Goal: Transaction & Acquisition: Download file/media

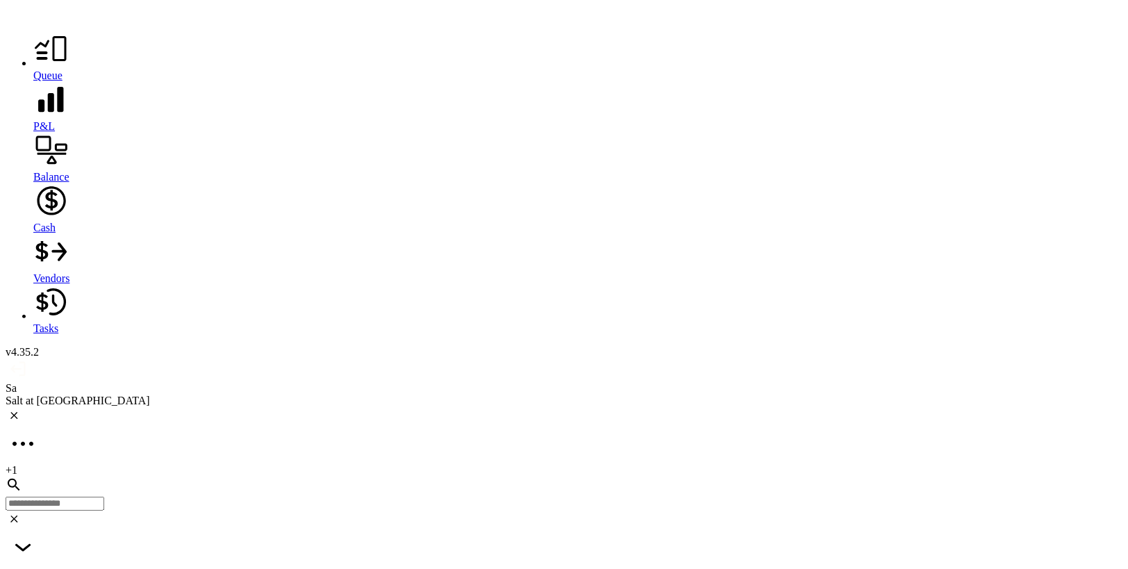
scroll to position [0, 112]
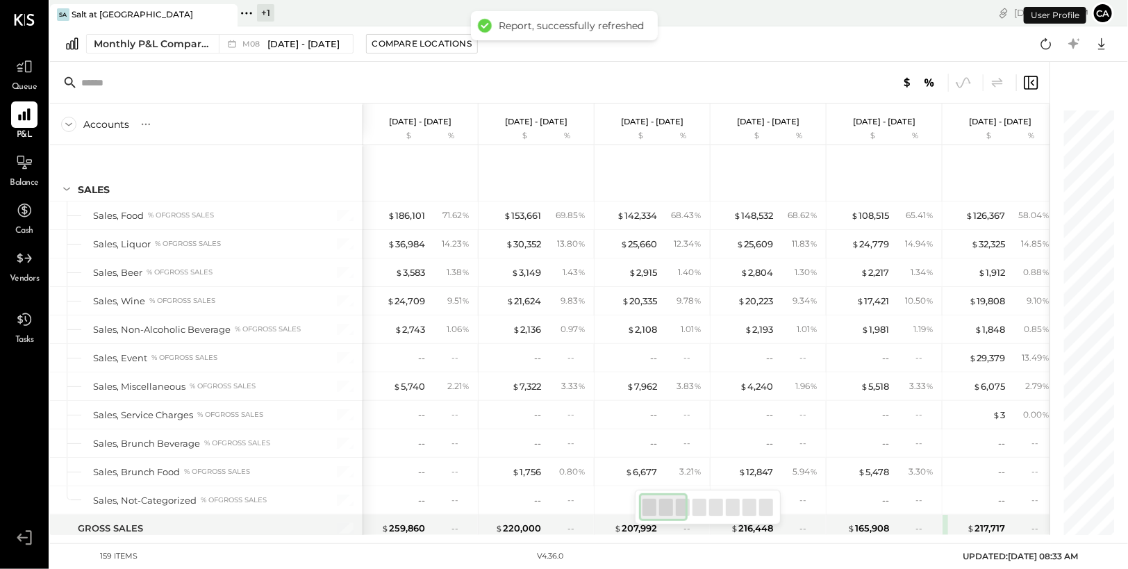
scroll to position [3578, 0]
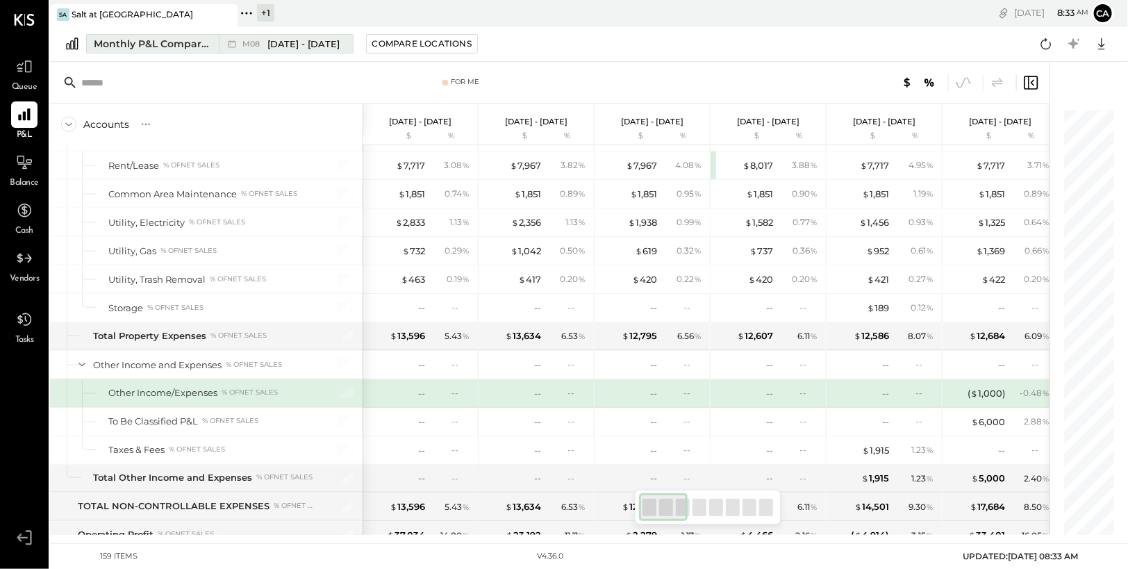
click at [315, 45] on span "[DATE] - [DATE]" at bounding box center [303, 44] width 73 height 13
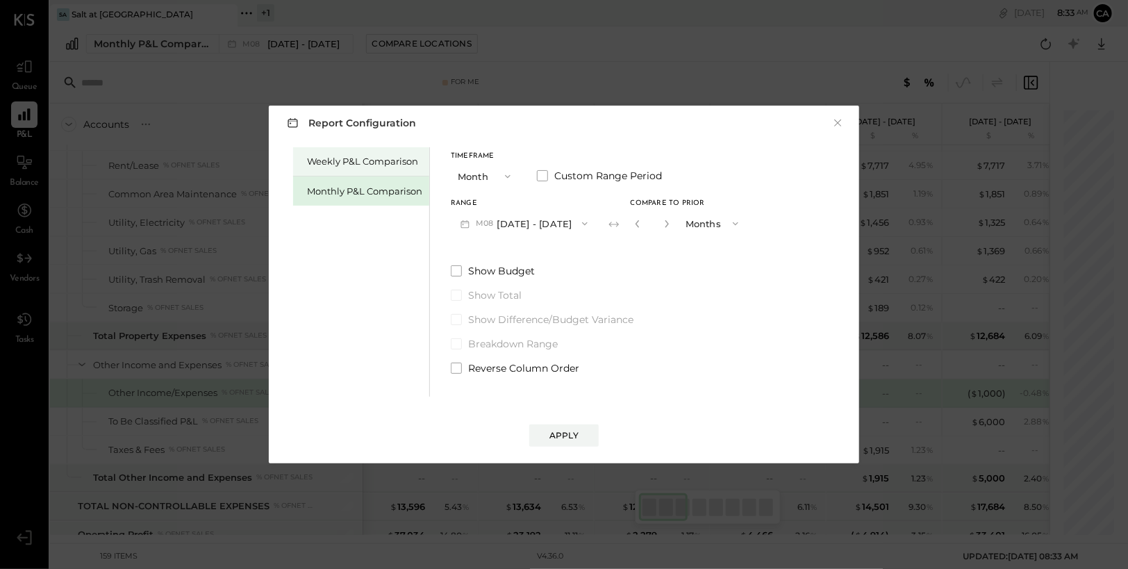
click at [373, 159] on div "Weekly P&L Comparison" at bounding box center [364, 161] width 115 height 13
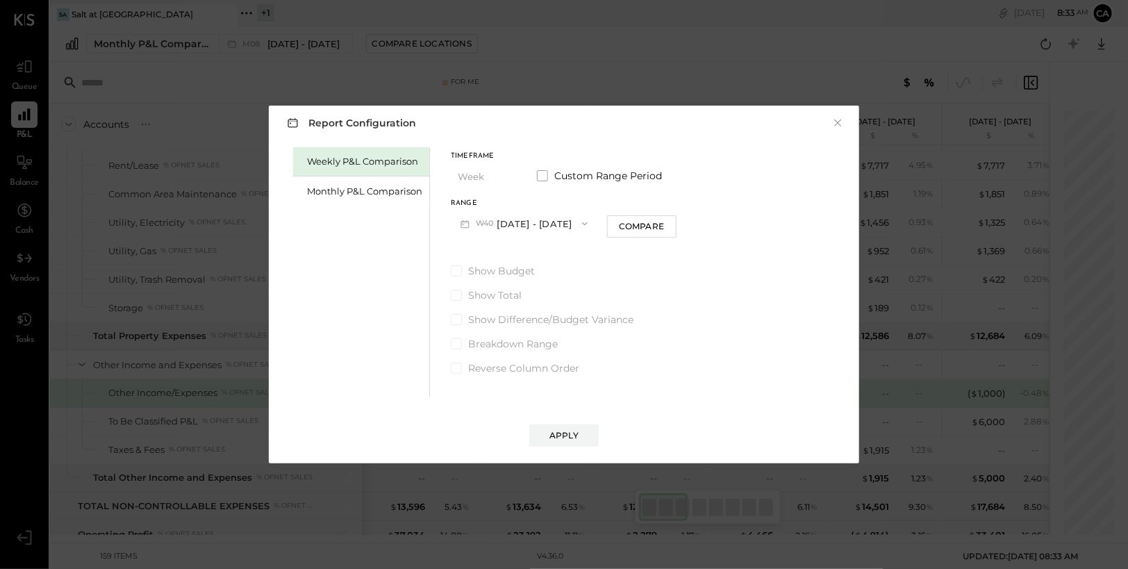
click at [565, 224] on button "W40 Sep 29 - Oct 5, 2025" at bounding box center [524, 224] width 147 height 26
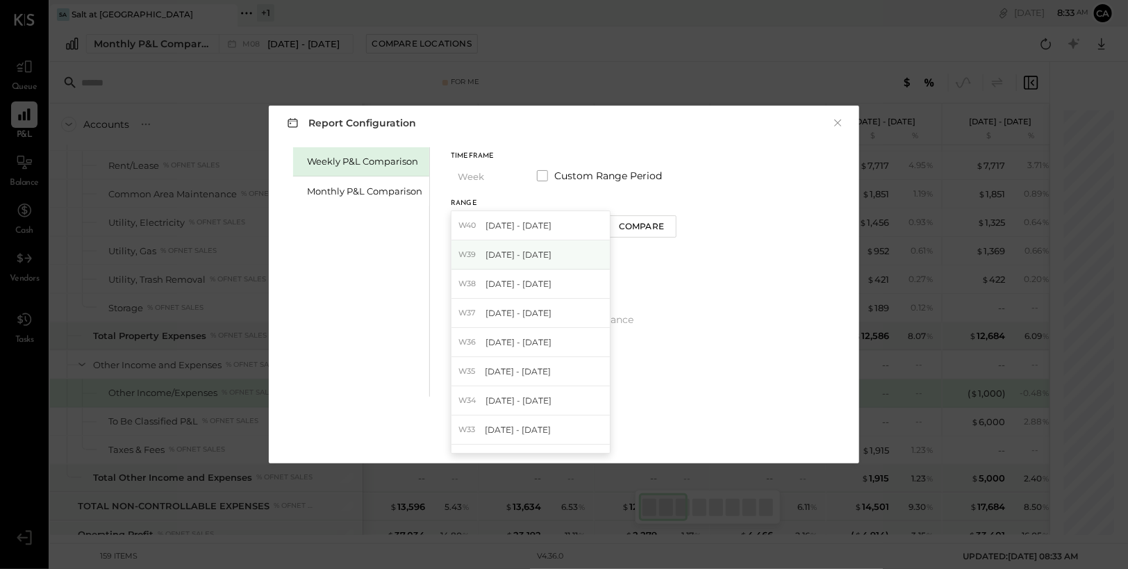
click at [549, 256] on span "Sep 22 - 28, 2025" at bounding box center [519, 255] width 66 height 12
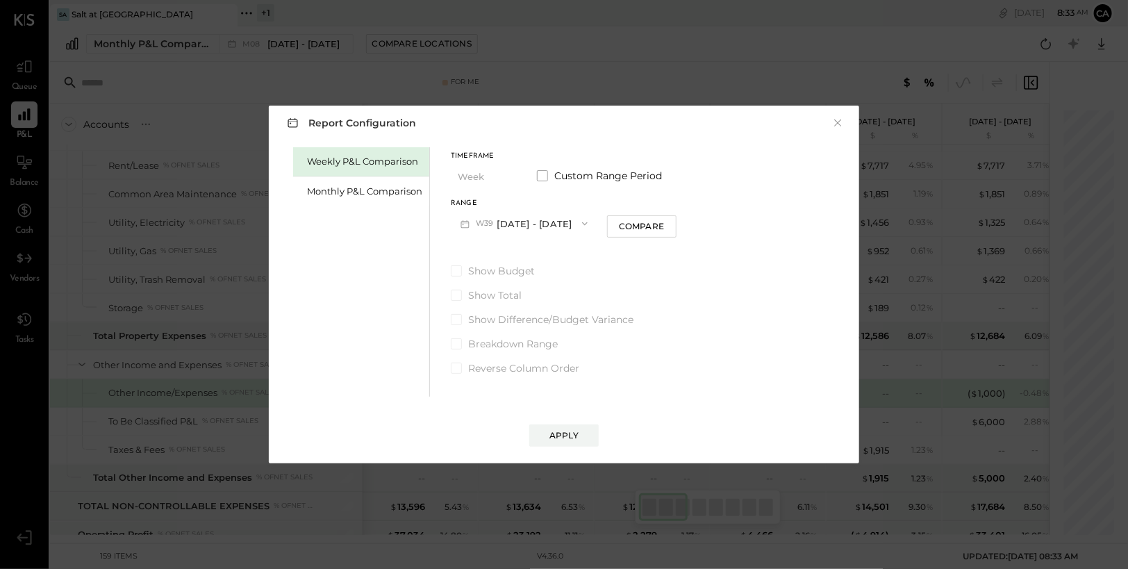
click at [573, 224] on button "W39 Sep 22 - 28, 2025" at bounding box center [524, 224] width 147 height 26
click at [557, 231] on div "W40 Sep 29 - Oct 5, 2025" at bounding box center [531, 225] width 158 height 29
click at [664, 231] on div "Compare" at bounding box center [641, 226] width 45 height 12
click at [671, 222] on icon "button" at bounding box center [667, 224] width 8 height 8
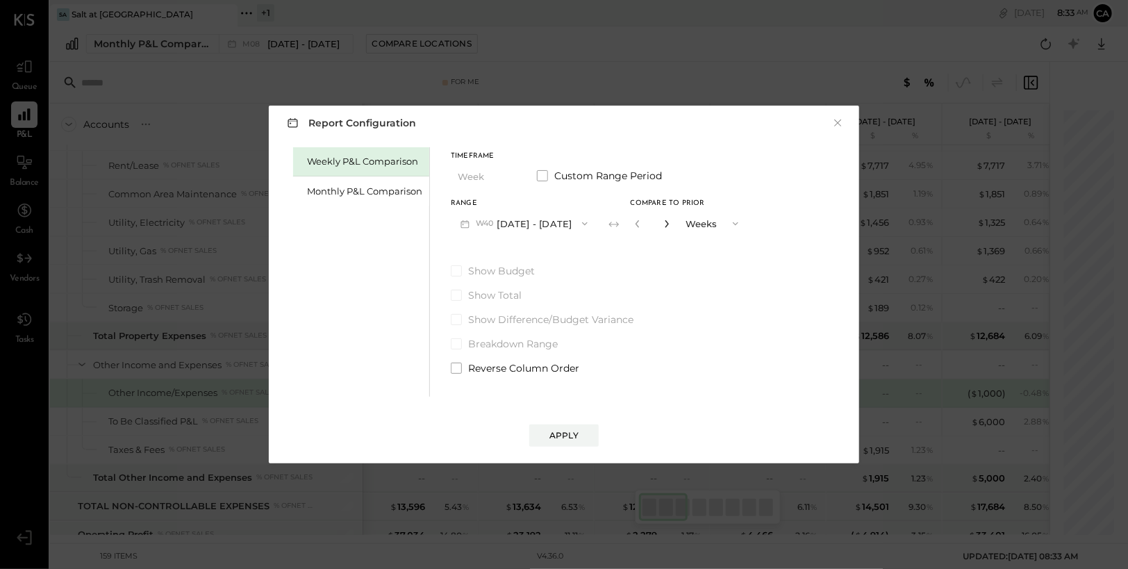
click at [671, 222] on icon "button" at bounding box center [667, 224] width 8 height 8
click at [642, 226] on icon "button" at bounding box center [638, 224] width 8 height 8
type input "*"
click at [571, 436] on div "Apply" at bounding box center [564, 435] width 29 height 12
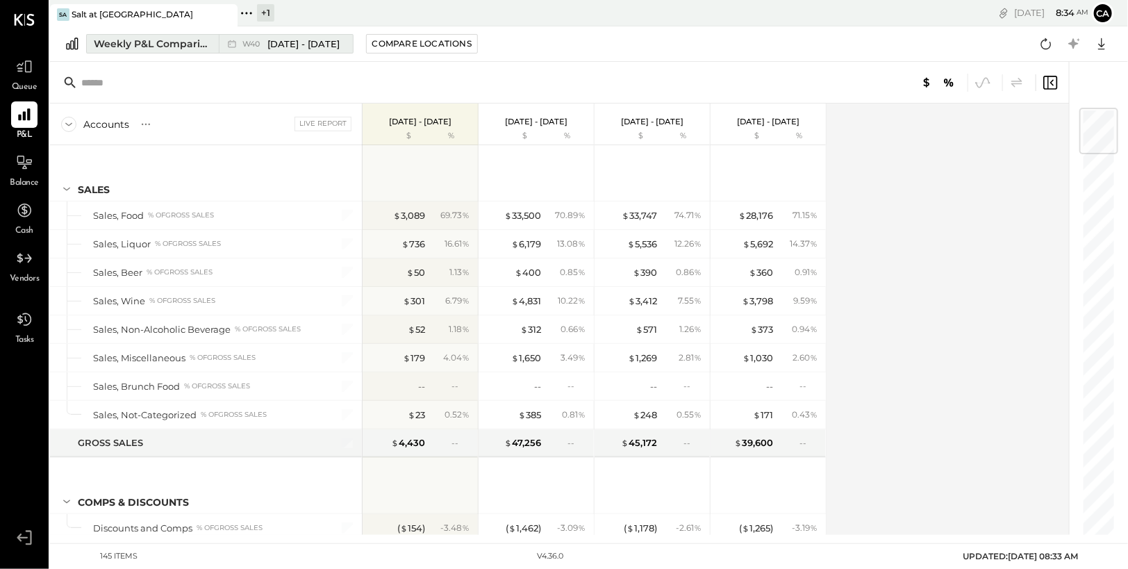
click at [333, 41] on span "Sep 29 - Oct 5, 2025" at bounding box center [303, 44] width 73 height 13
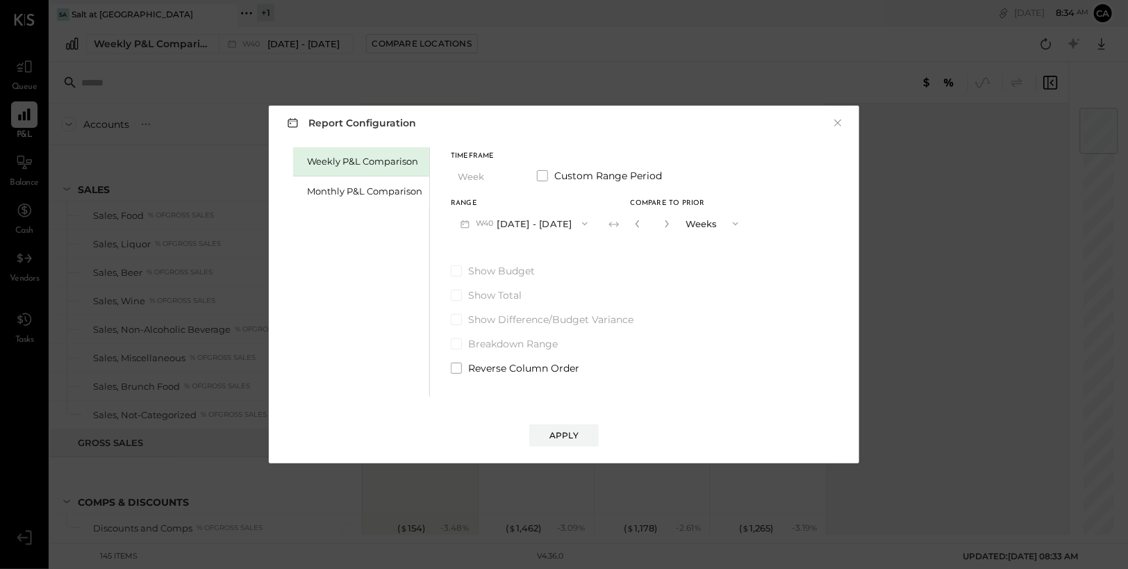
click at [674, 226] on div "*" at bounding box center [652, 224] width 43 height 26
click at [671, 223] on icon "button" at bounding box center [667, 224] width 8 height 8
type input "*"
click at [579, 439] on button "Apply" at bounding box center [563, 436] width 69 height 22
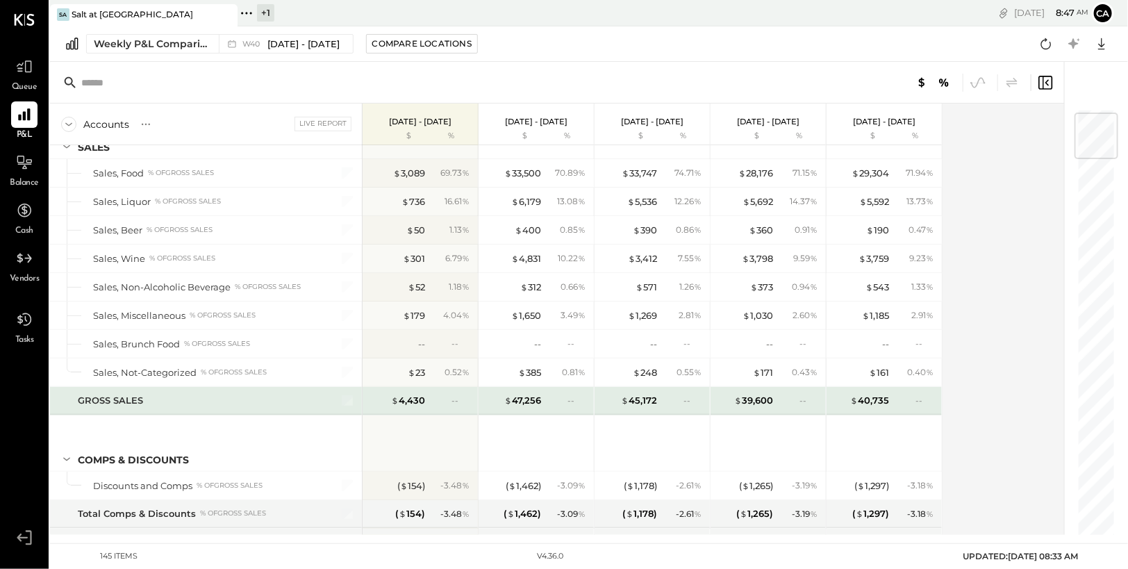
scroll to position [42, 0]
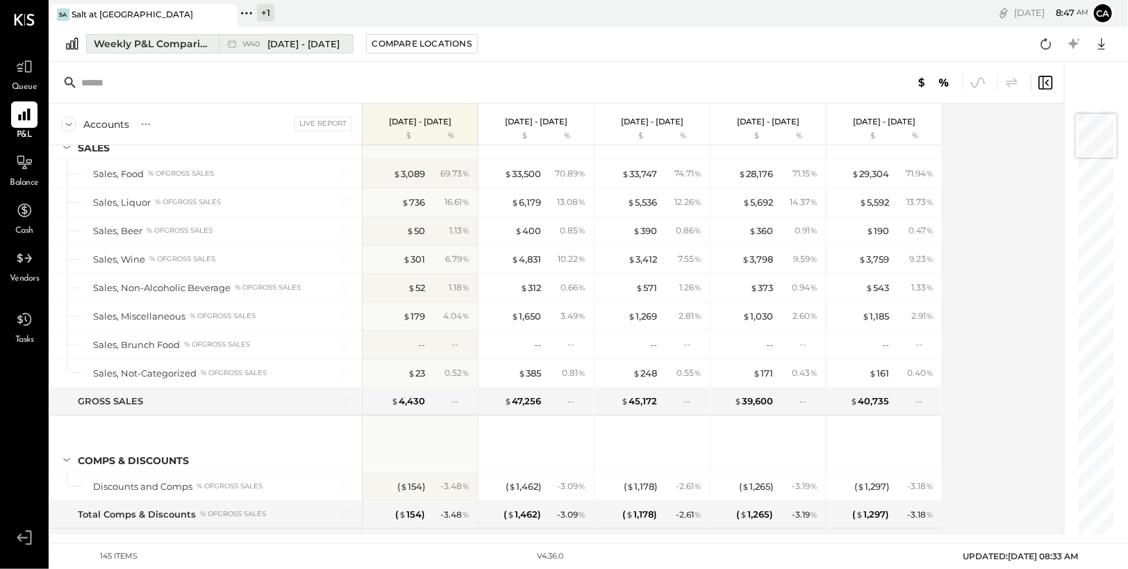
click at [336, 38] on span "Sep 29 - Oct 5, 2025" at bounding box center [303, 44] width 73 height 13
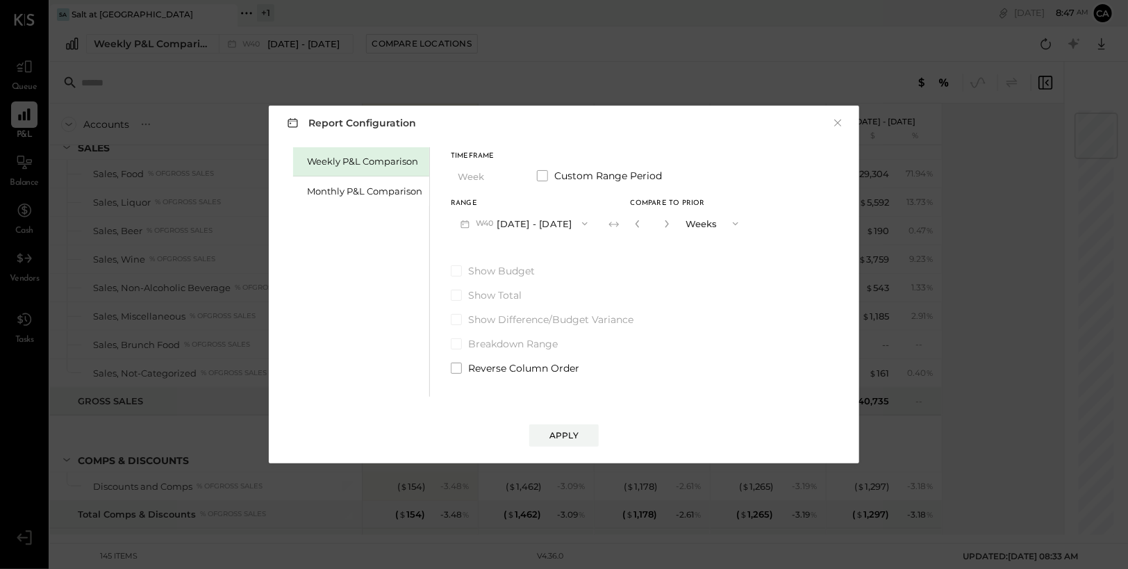
click at [571, 225] on button "W40 Sep 29 - Oct 5, 2025" at bounding box center [524, 224] width 147 height 26
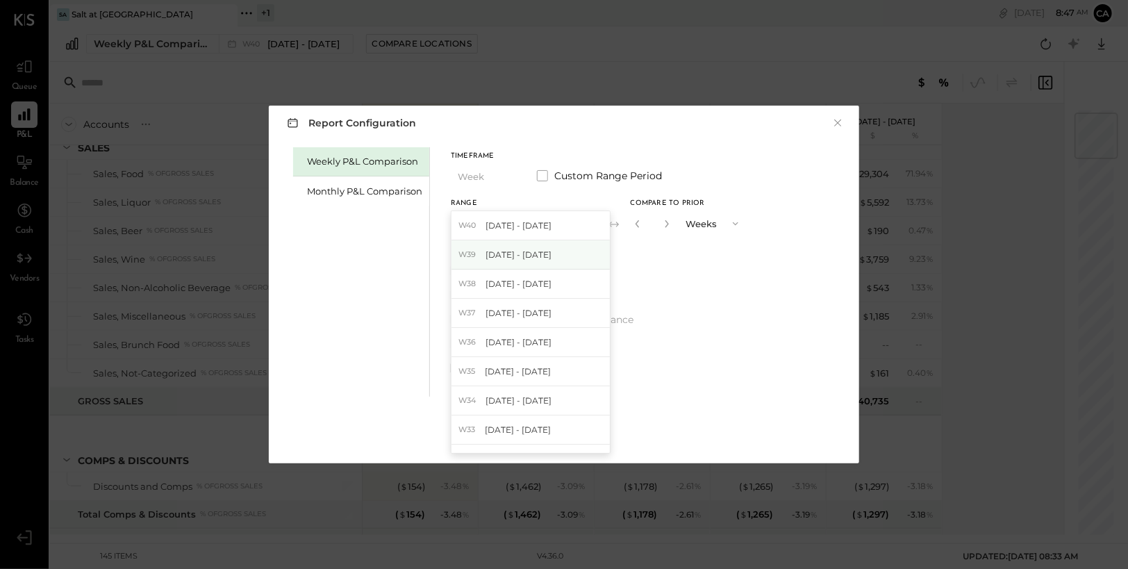
click at [567, 254] on div "W39 Sep 22 - 28, 2025" at bounding box center [531, 254] width 158 height 29
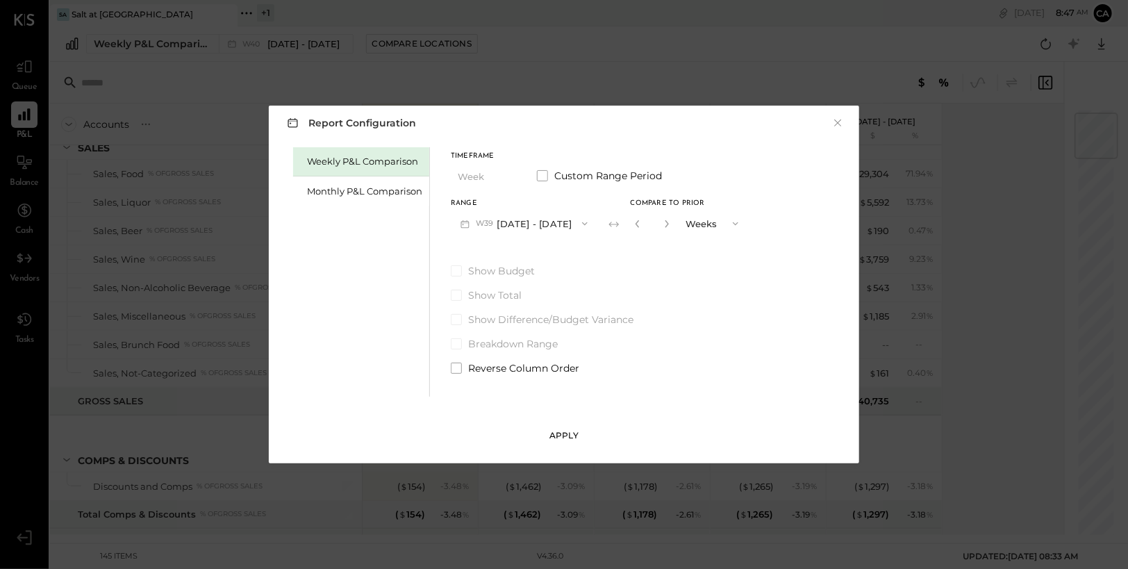
click at [584, 443] on button "Apply" at bounding box center [563, 436] width 69 height 22
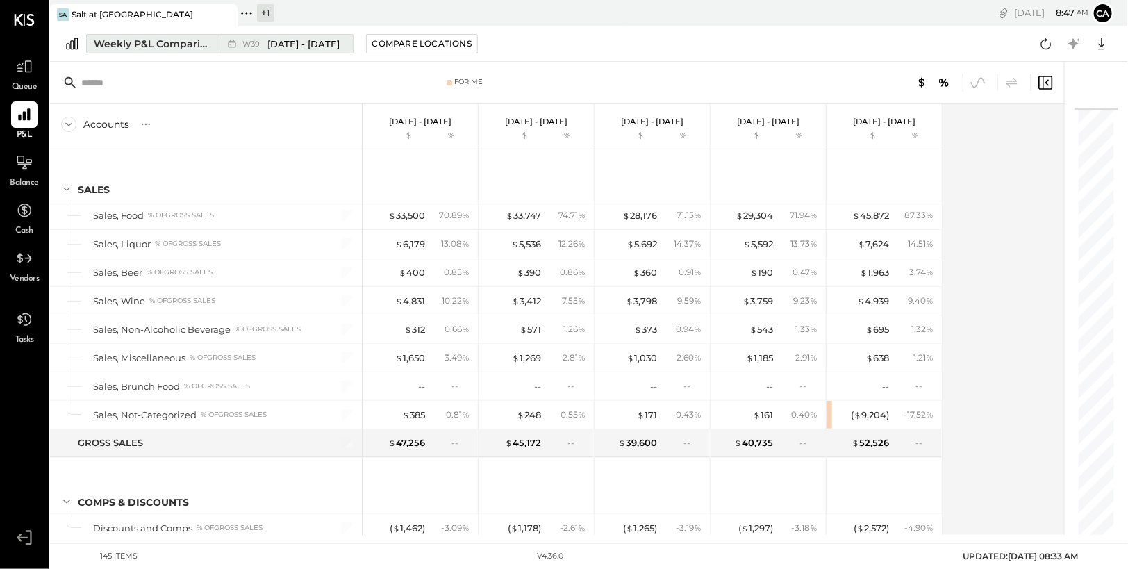
click at [313, 47] on span "Sep 22 - 28, 2025" at bounding box center [303, 44] width 73 height 13
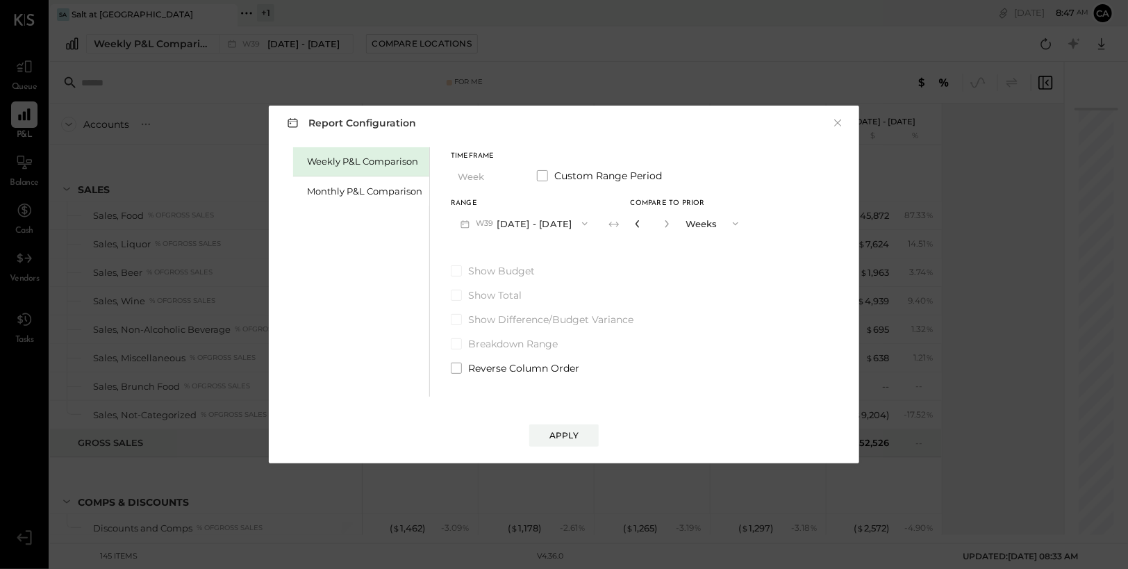
click at [639, 226] on icon "button" at bounding box center [638, 224] width 8 height 8
type input "*"
click at [566, 431] on div "Apply" at bounding box center [564, 435] width 29 height 12
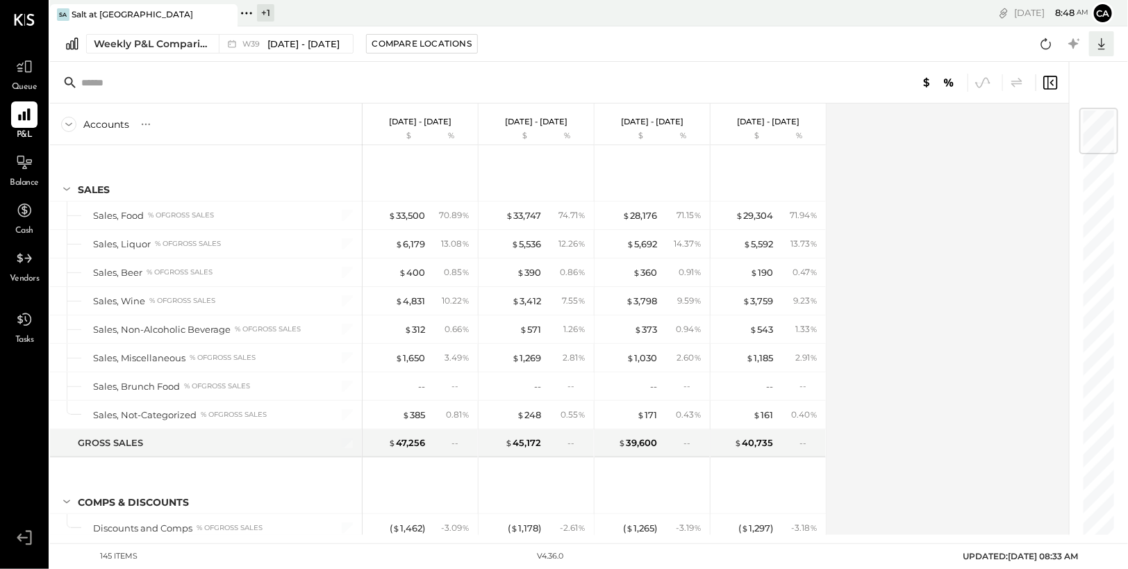
click at [1106, 44] on icon at bounding box center [1102, 44] width 18 height 18
click at [1052, 68] on link "CSV" at bounding box center [1058, 66] width 111 height 29
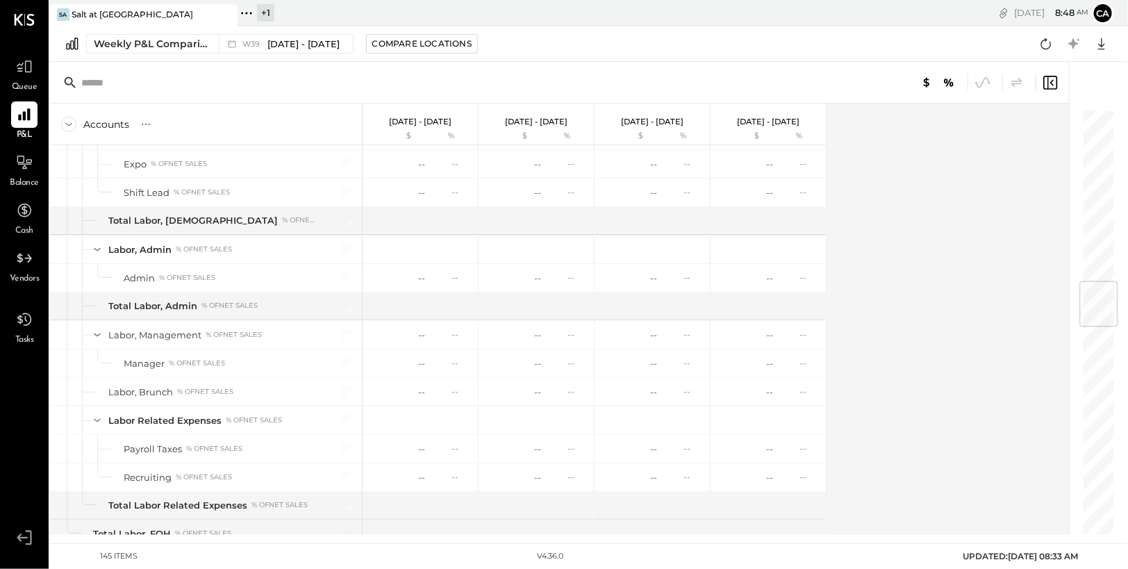
scroll to position [1484, 0]
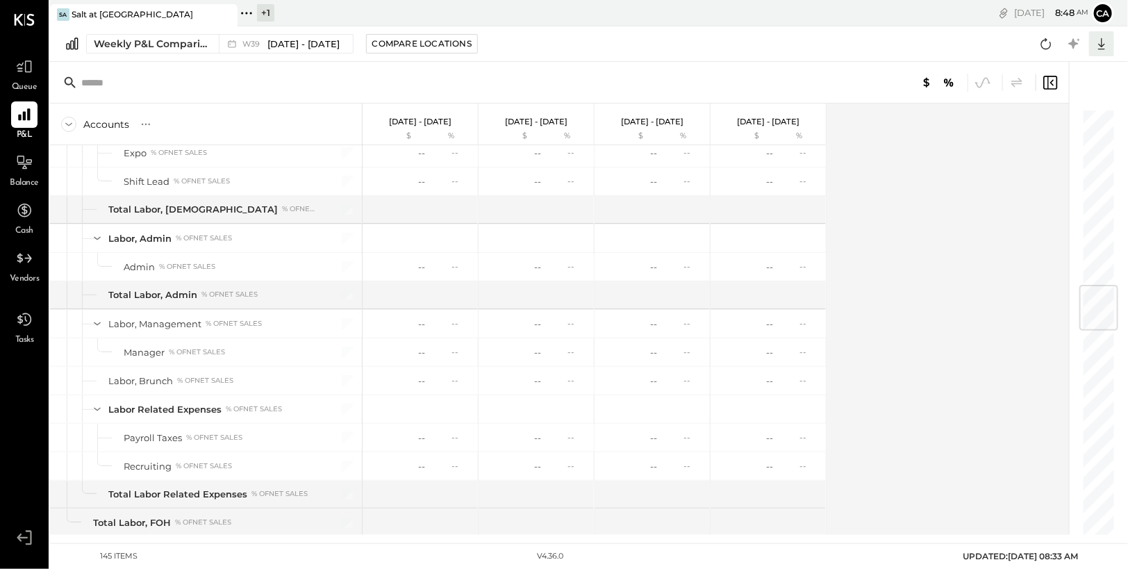
click at [1101, 47] on icon at bounding box center [1102, 44] width 18 height 18
click at [1053, 121] on div "Excel" at bounding box center [1058, 124] width 111 height 29
